Goal: Information Seeking & Learning: Learn about a topic

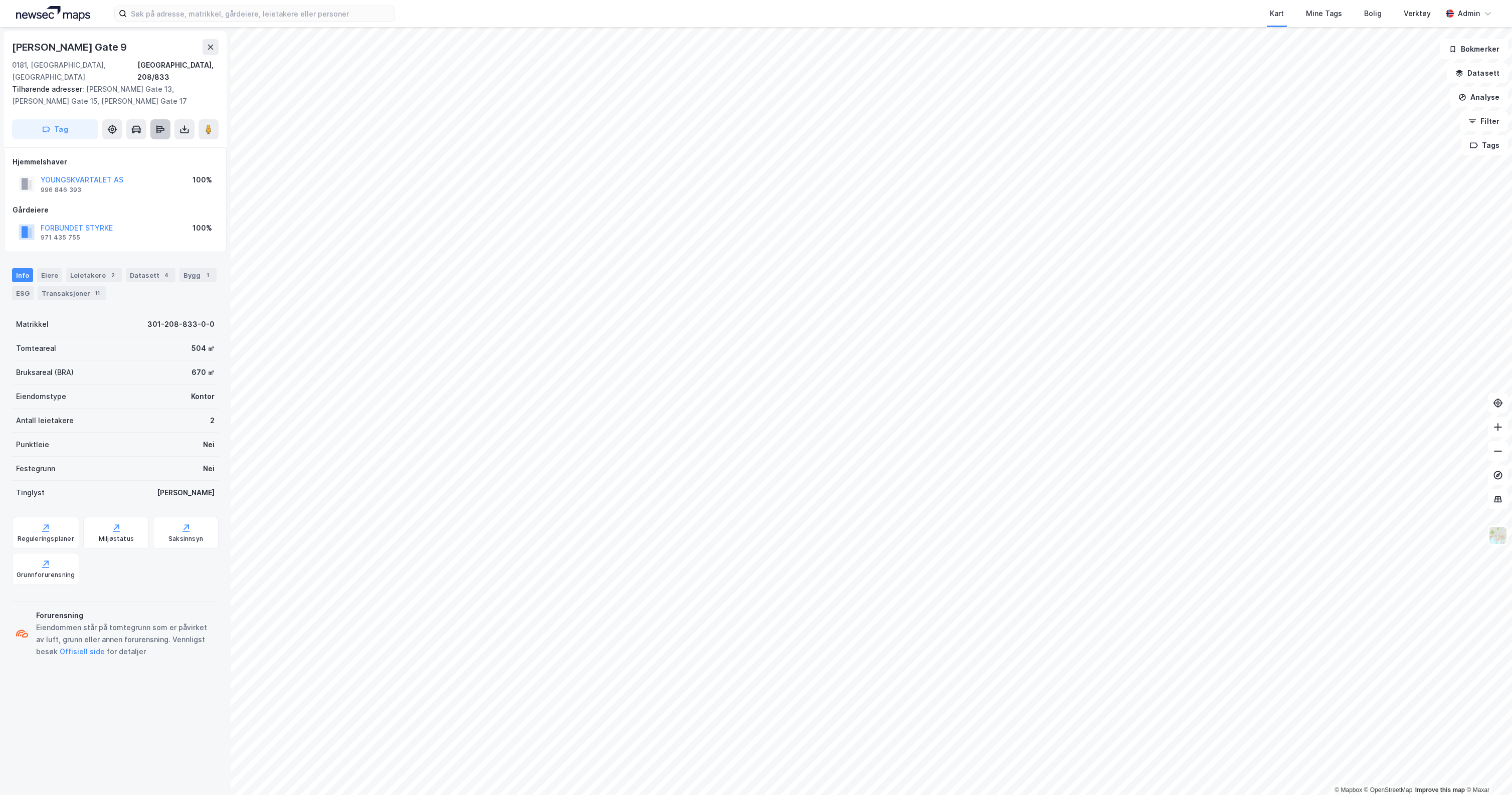
click at [154, 119] on button at bounding box center [161, 129] width 20 height 20
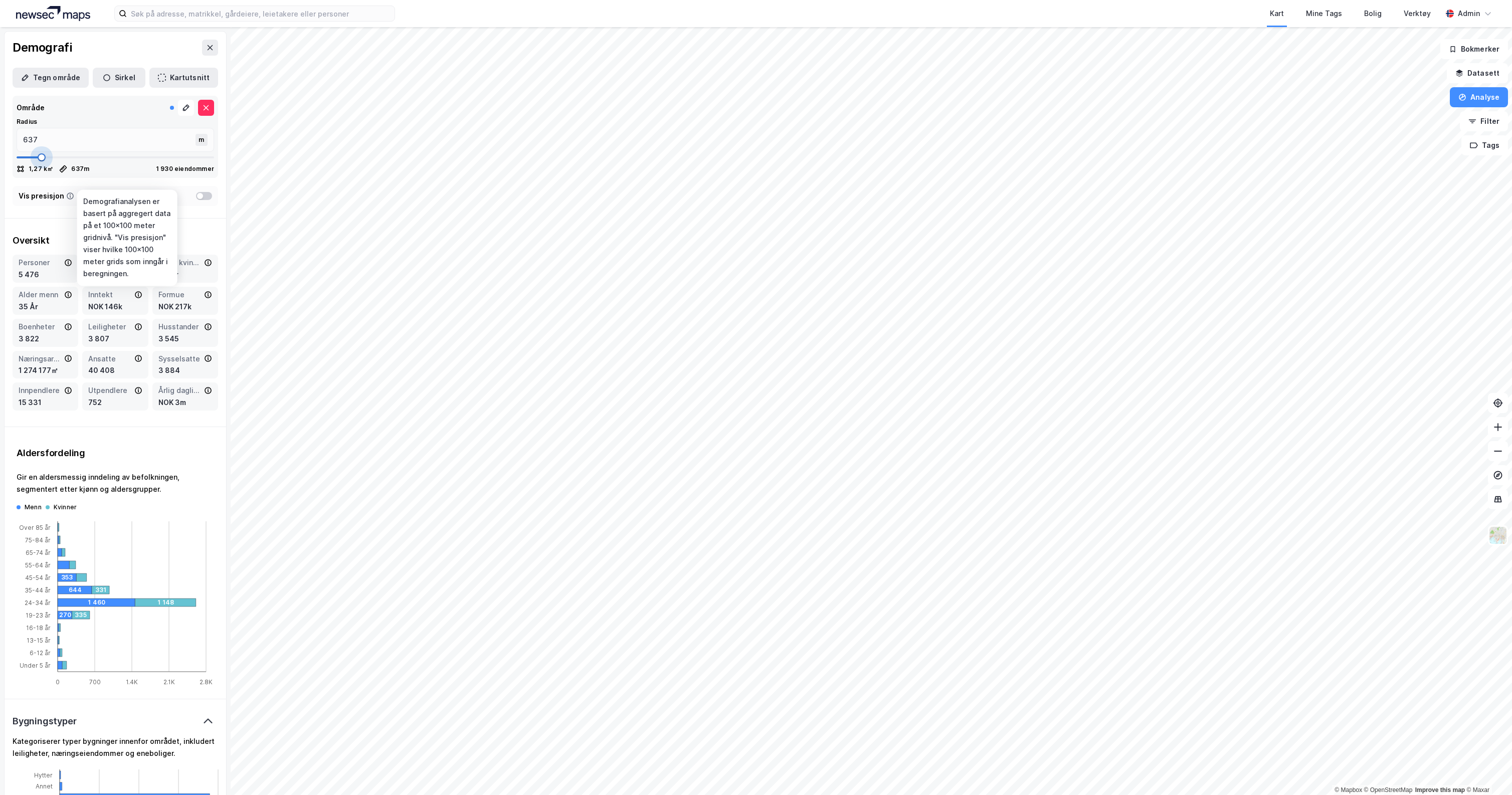
type input "663"
type input "701"
type input "815"
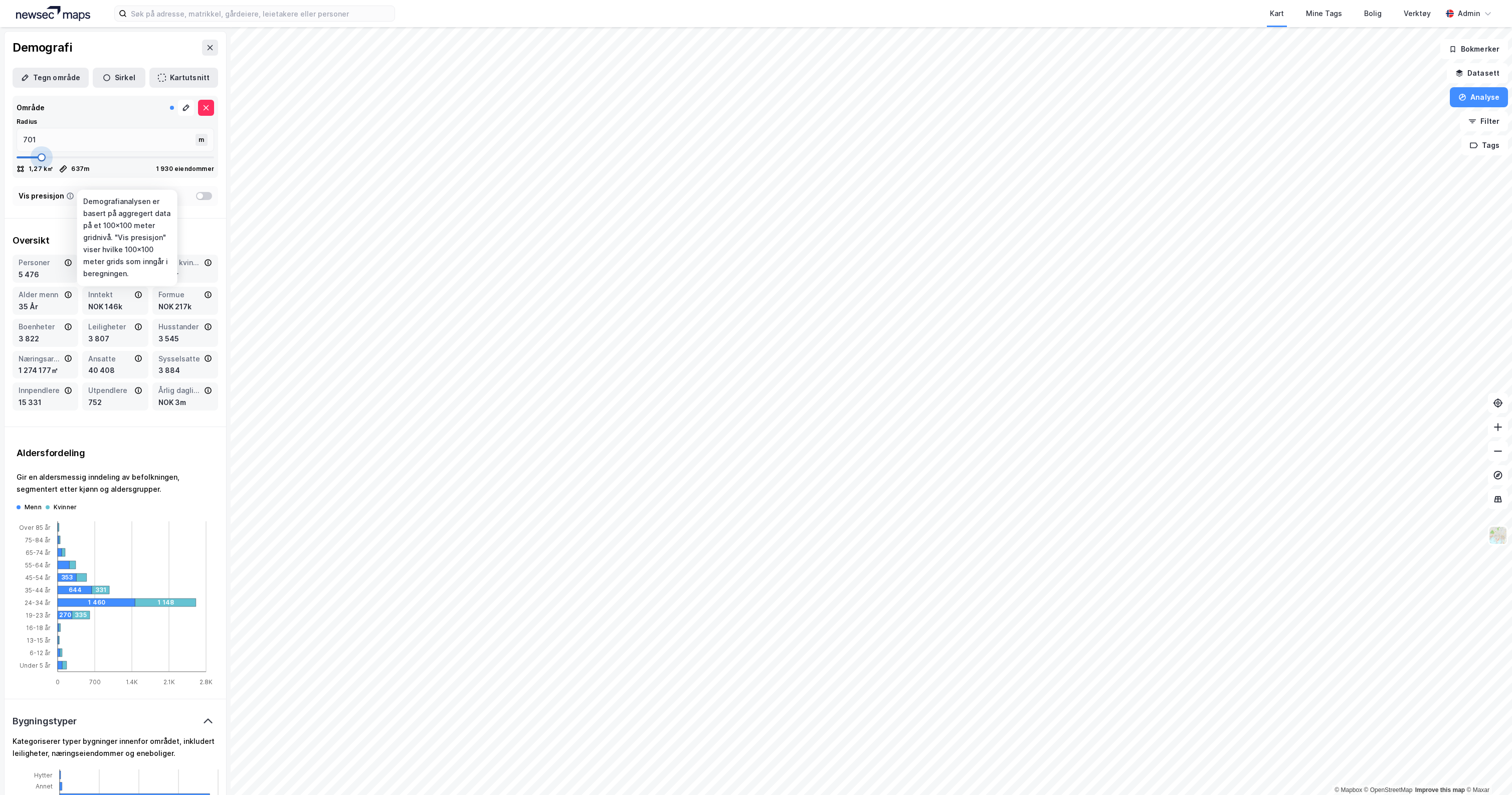
type input "815"
type input "827"
drag, startPoint x: 41, startPoint y: 192, endPoint x: 49, endPoint y: 192, distance: 8.0
